Goal: Download file/media

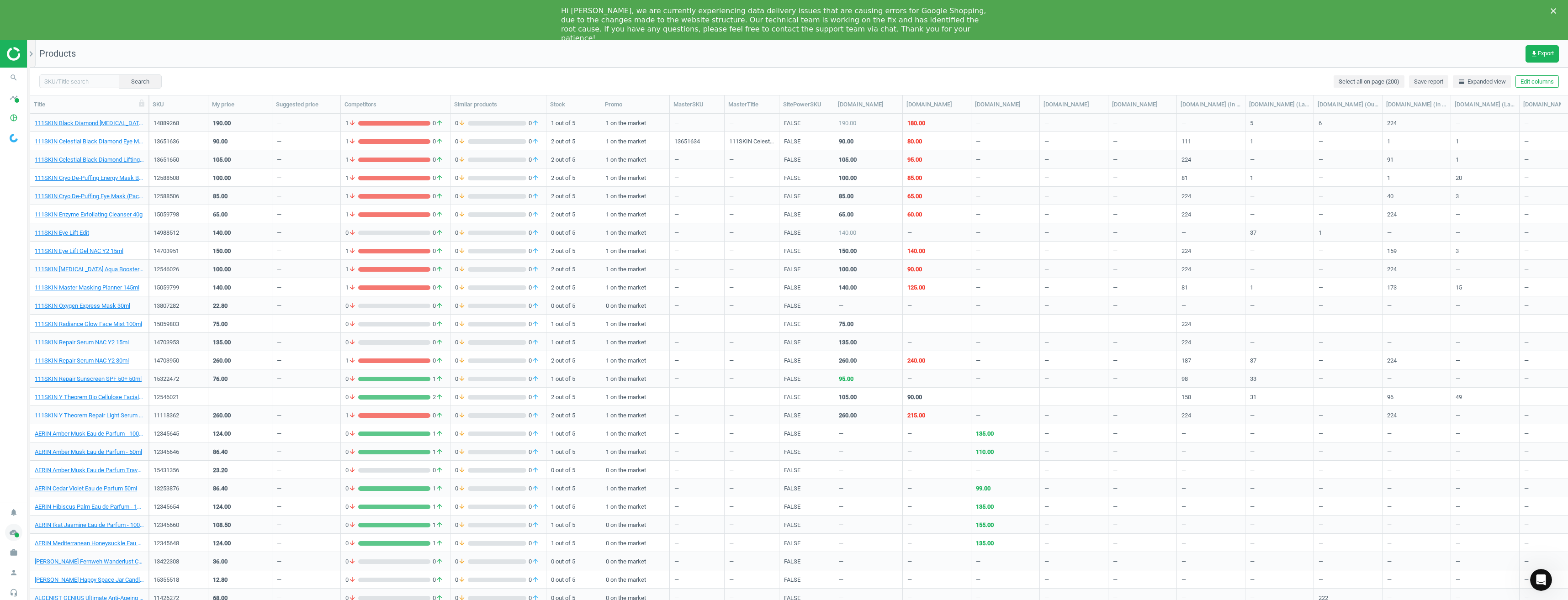
click at [11, 534] on icon "cloud_done" at bounding box center [13, 532] width 18 height 18
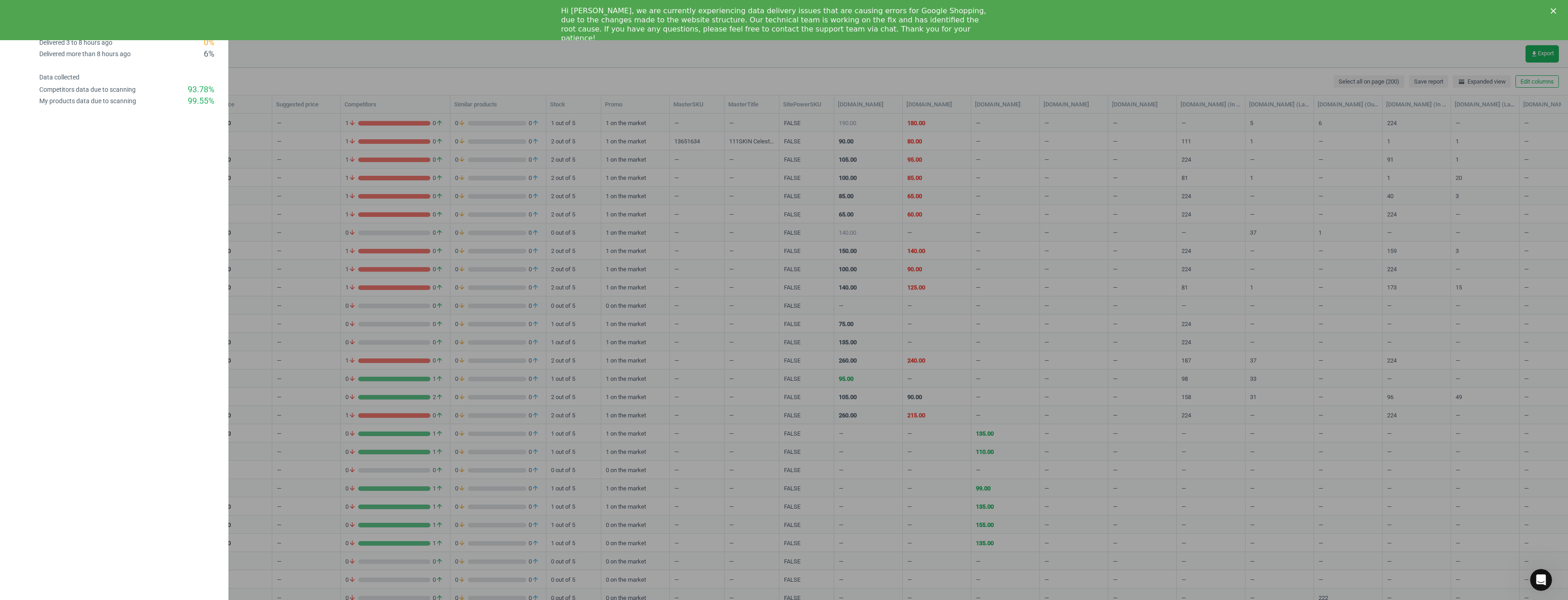
click at [303, 55] on div at bounding box center [784, 300] width 1568 height 600
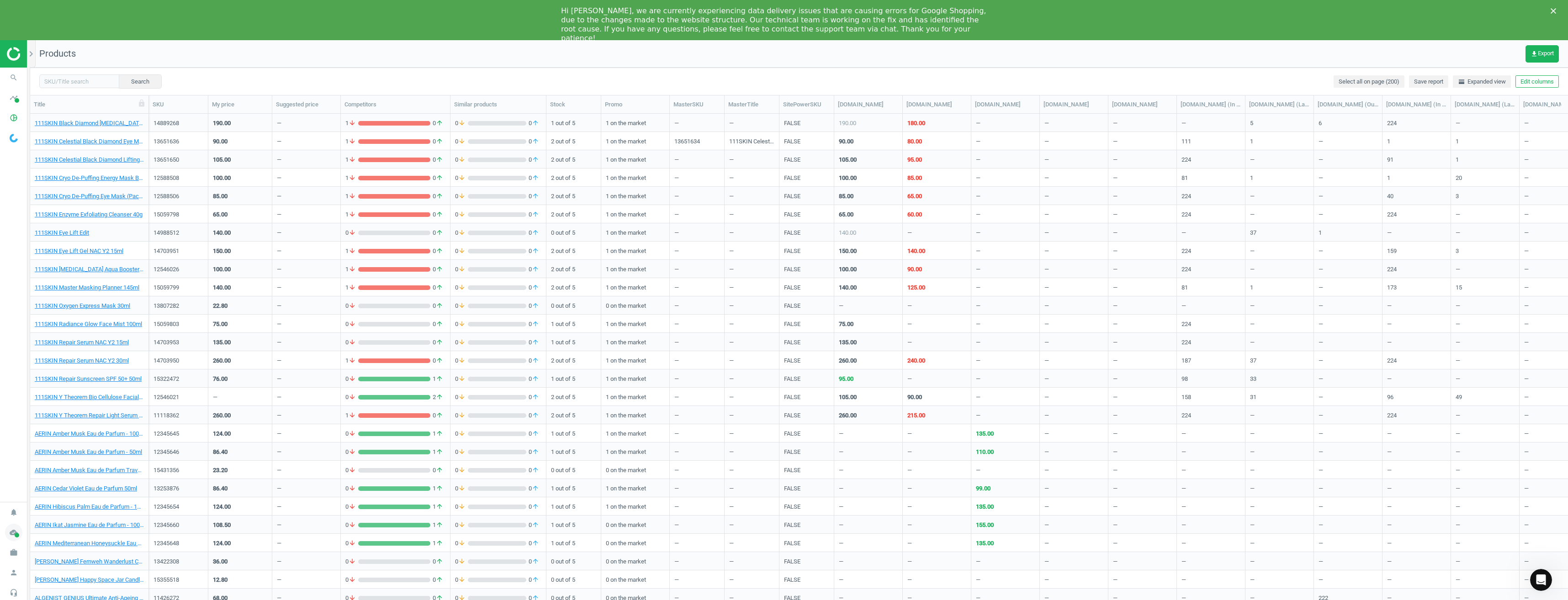
click at [13, 533] on icon "cloud_done" at bounding box center [13, 532] width 18 height 18
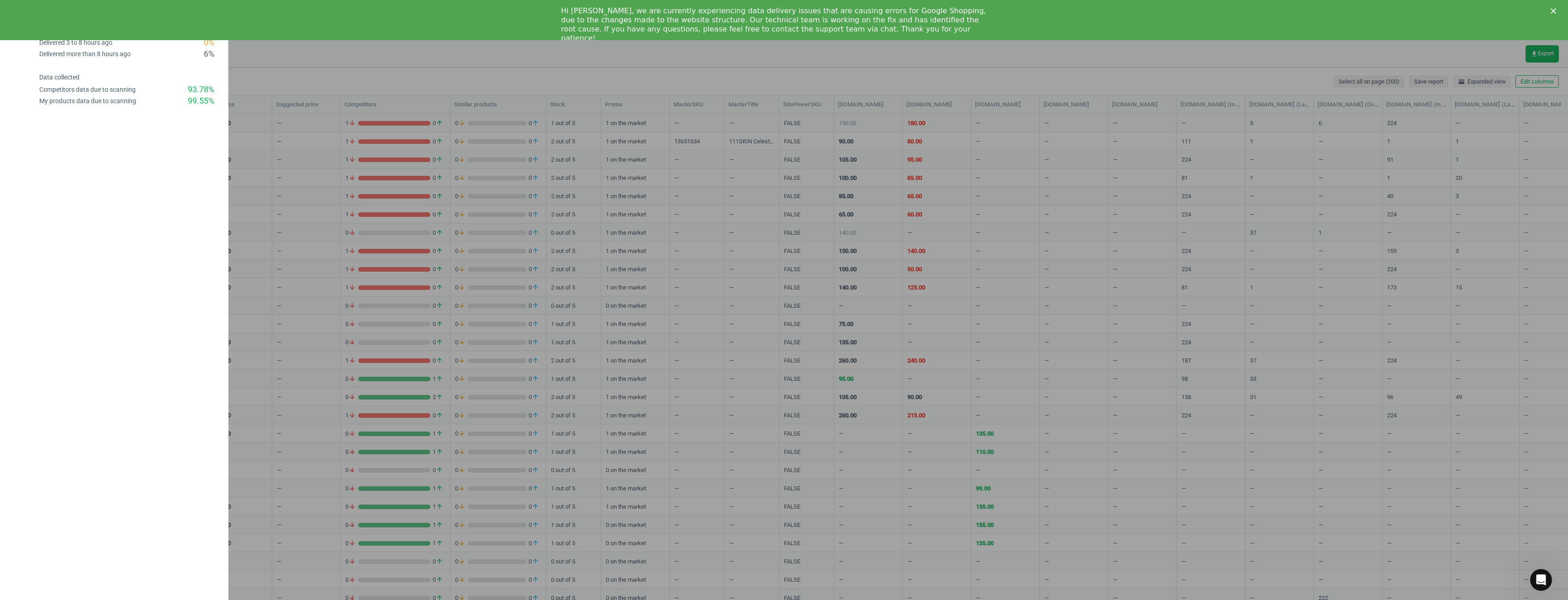
click at [262, 405] on div at bounding box center [784, 300] width 1568 height 600
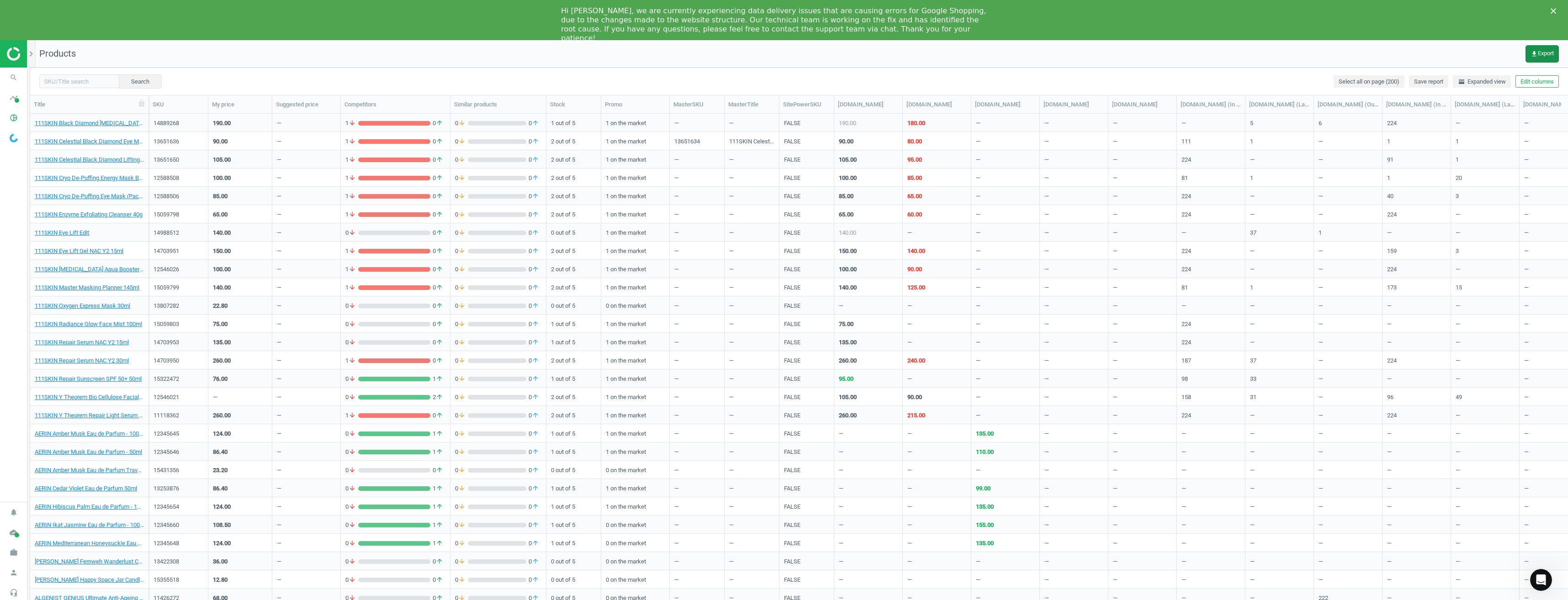
click at [1527, 49] on button "get_app Export" at bounding box center [1542, 54] width 33 height 18
click at [1468, 122] on button "insert_drive_file Extended report (CSV)" at bounding box center [1479, 127] width 159 height 18
click at [9, 532] on icon "cloud_done" at bounding box center [13, 532] width 18 height 18
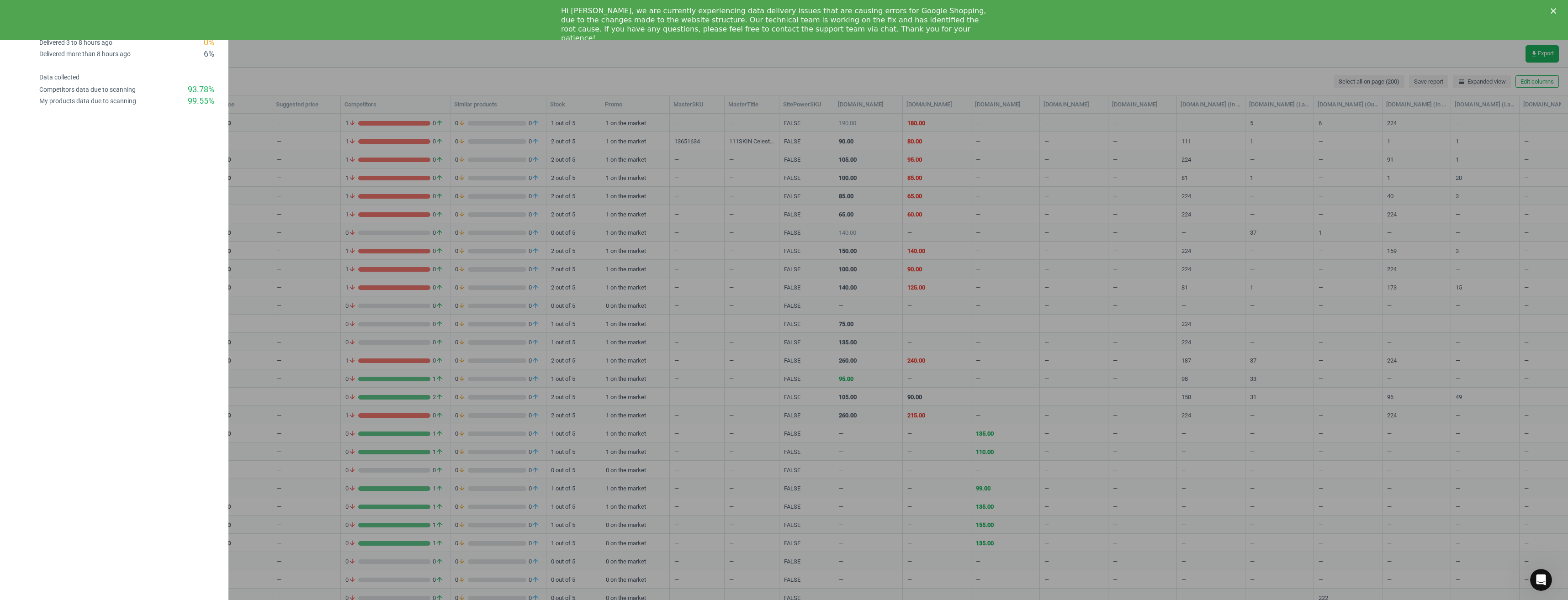
click at [301, 452] on div at bounding box center [784, 300] width 1568 height 600
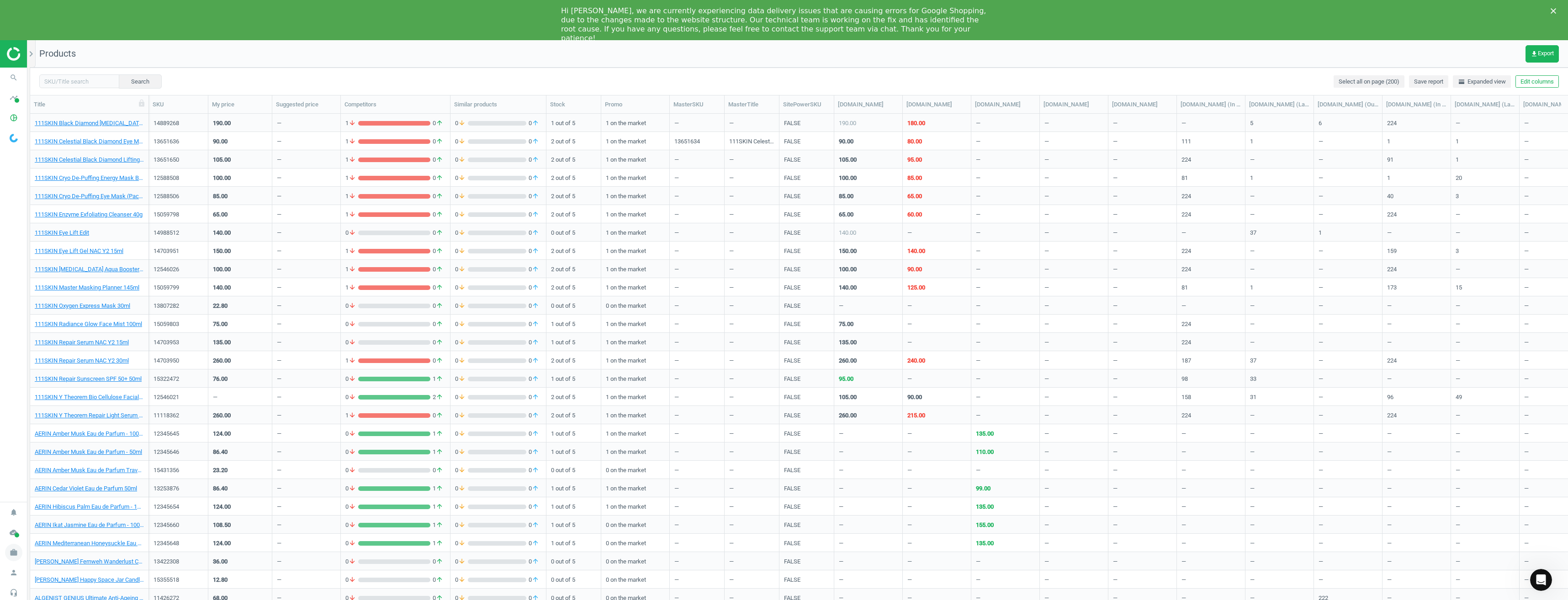
click at [15, 553] on icon "work" at bounding box center [13, 553] width 18 height 18
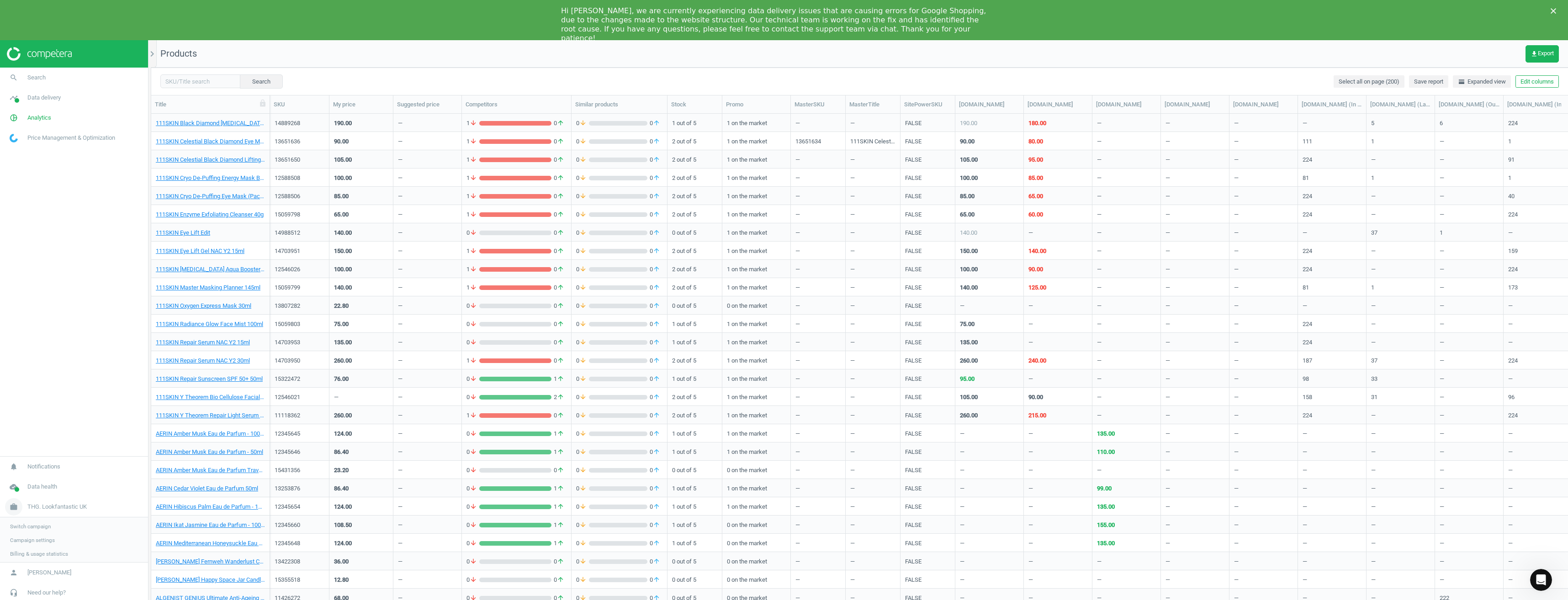
scroll to position [495, 1410]
